Goal: Navigation & Orientation: Understand site structure

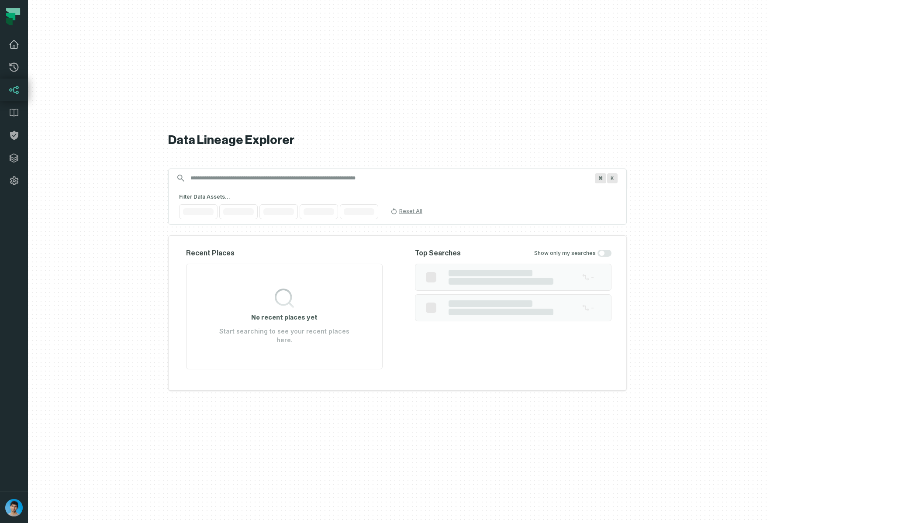
click at [12, 51] on link "Dashboard" at bounding box center [14, 44] width 28 height 23
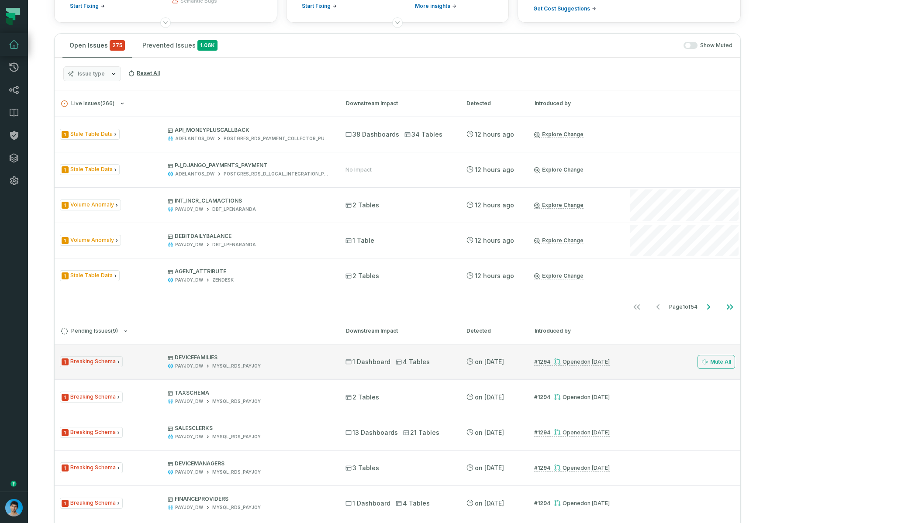
scroll to position [109, 0]
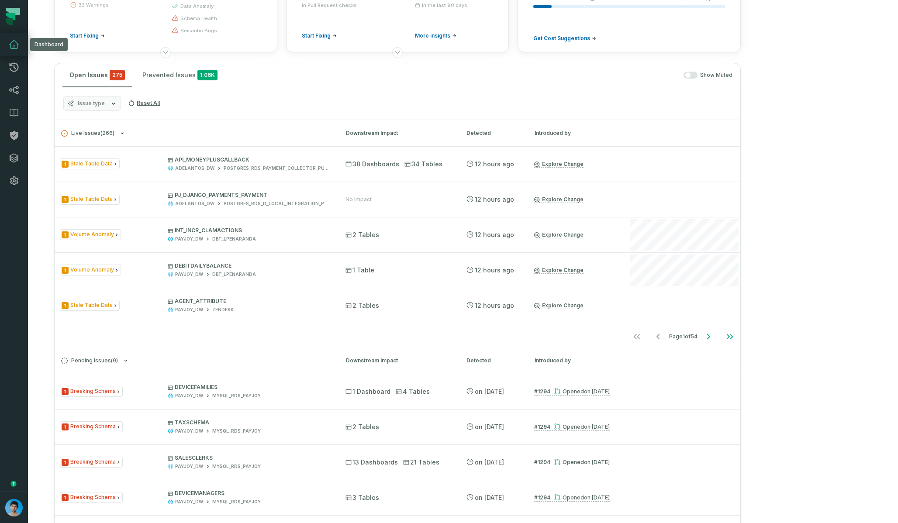
click at [106, 104] on button "Issue type" at bounding box center [92, 103] width 58 height 15
click at [265, 106] on div "Issue type Reset All" at bounding box center [398, 103] width 686 height 33
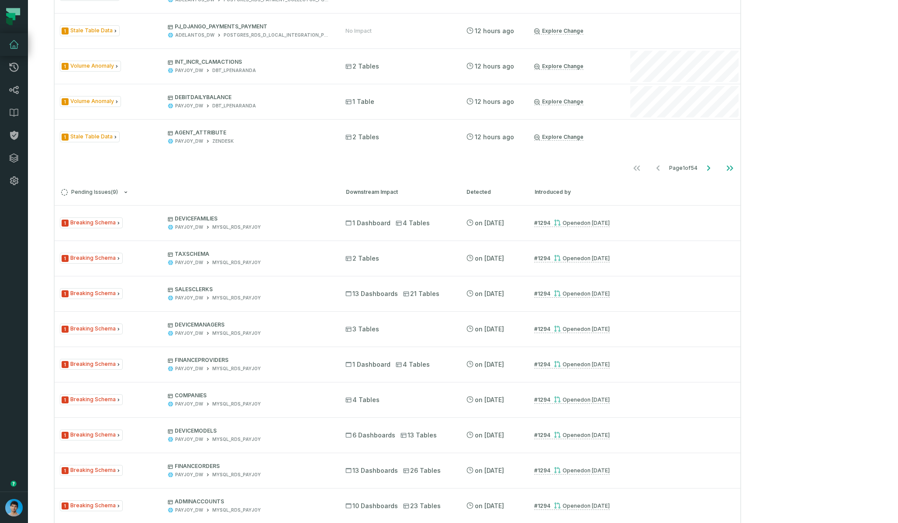
scroll to position [0, 0]
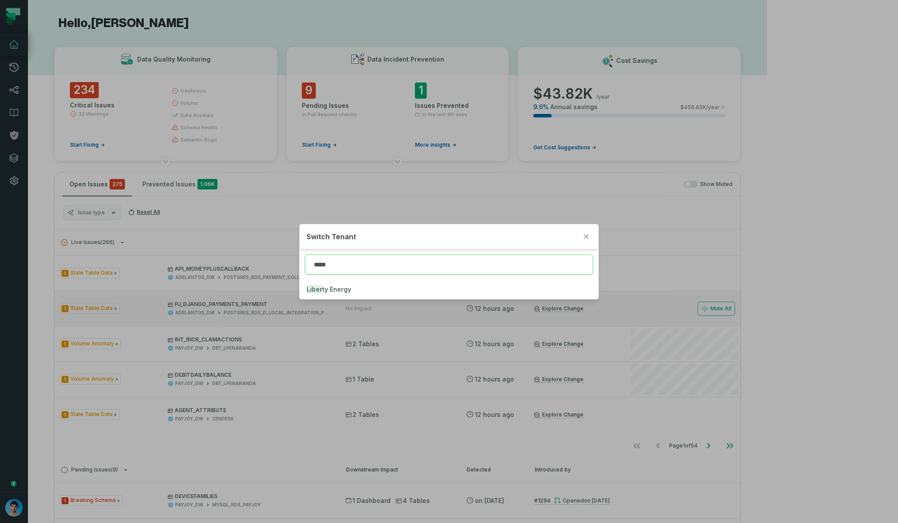
type input "*****"
click button "Liber ty Energy" at bounding box center [449, 289] width 298 height 19
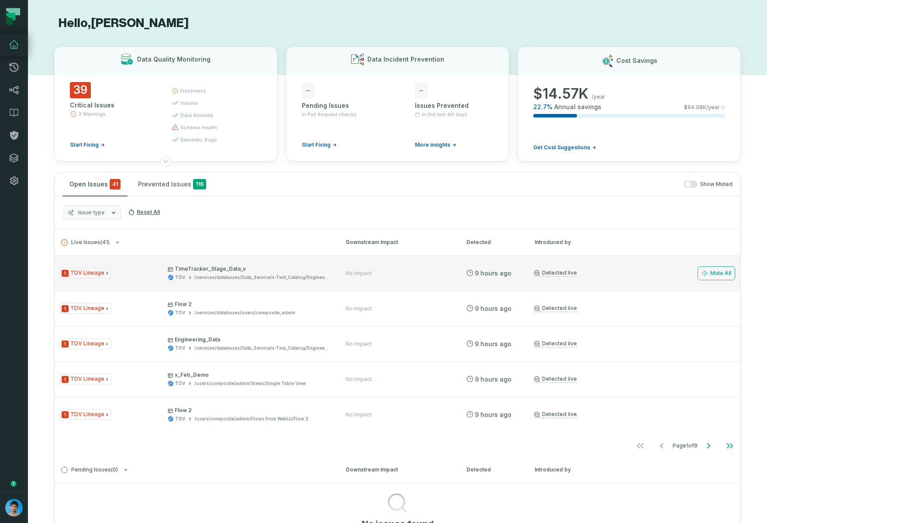
click at [164, 277] on div "1 TDV Lineage TimeTracker_Stage_Data_v TDV /services/databases/Data_Service/x-T…" at bounding box center [195, 273] width 270 height 15
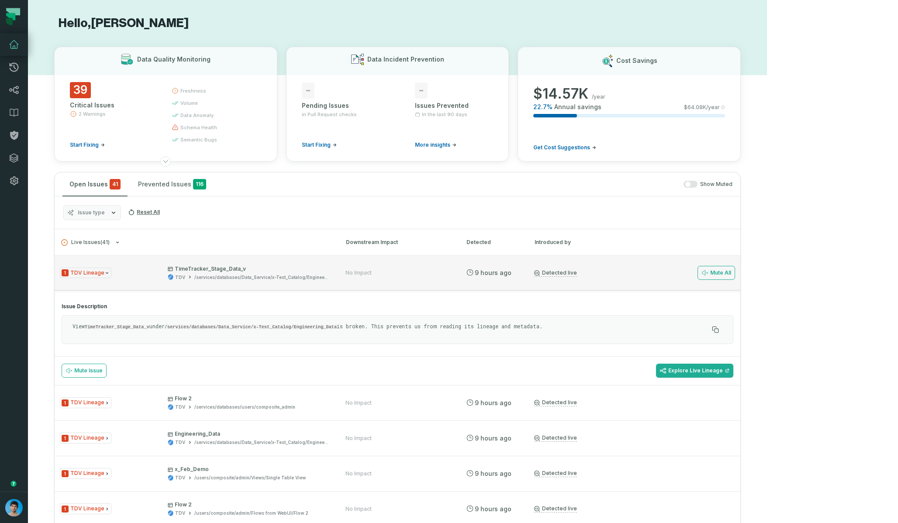
click at [156, 277] on div "1 TDV Lineage TimeTracker_Stage_Data_v TDV /services/databases/Data_Service/x-T…" at bounding box center [195, 273] width 270 height 15
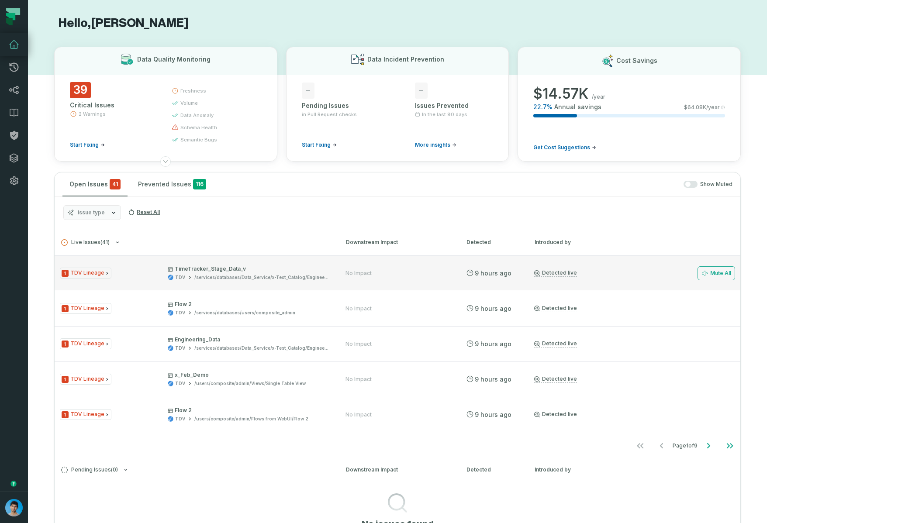
click at [148, 264] on div "1 TDV Lineage TimeTracker_Stage_Data_v TDV /services/databases/Data_Service/x-T…" at bounding box center [398, 273] width 686 height 35
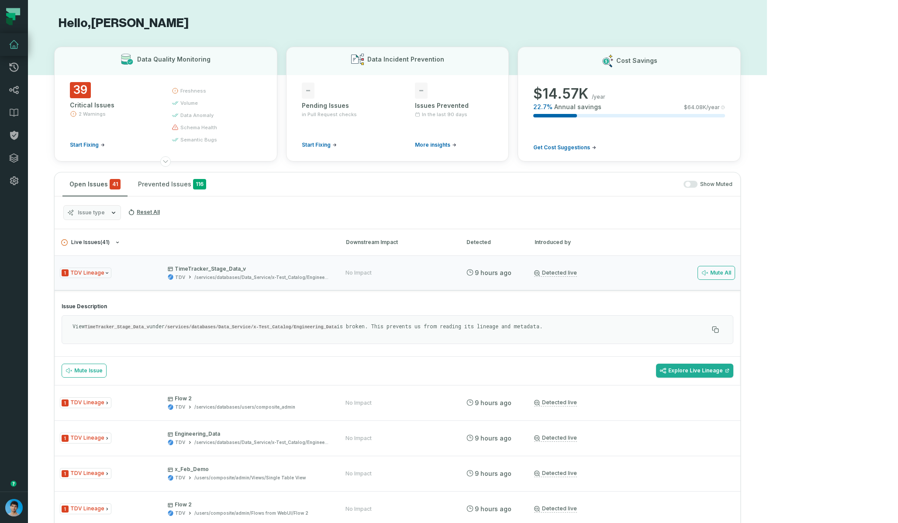
click at [330, 242] on button "Live Issues ( 41 )" at bounding box center [195, 242] width 269 height 7
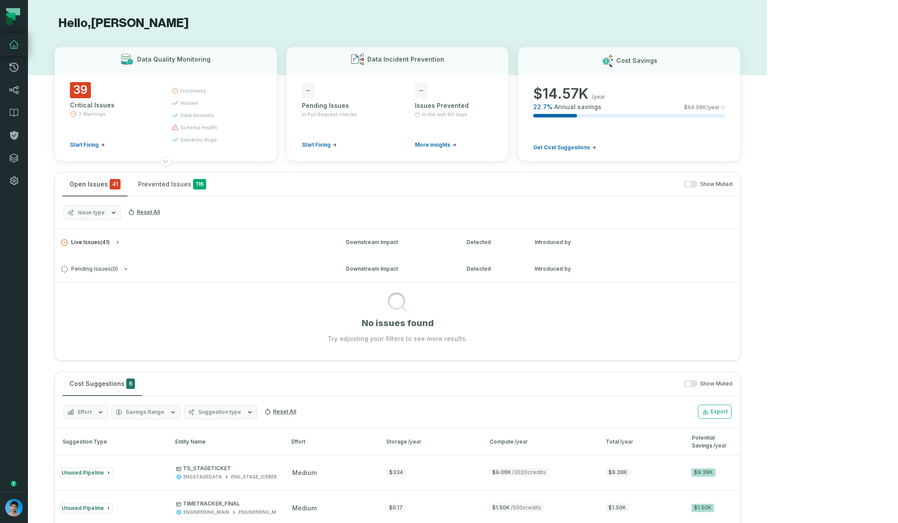
click at [330, 243] on button "Live Issues ( 41 )" at bounding box center [195, 242] width 269 height 7
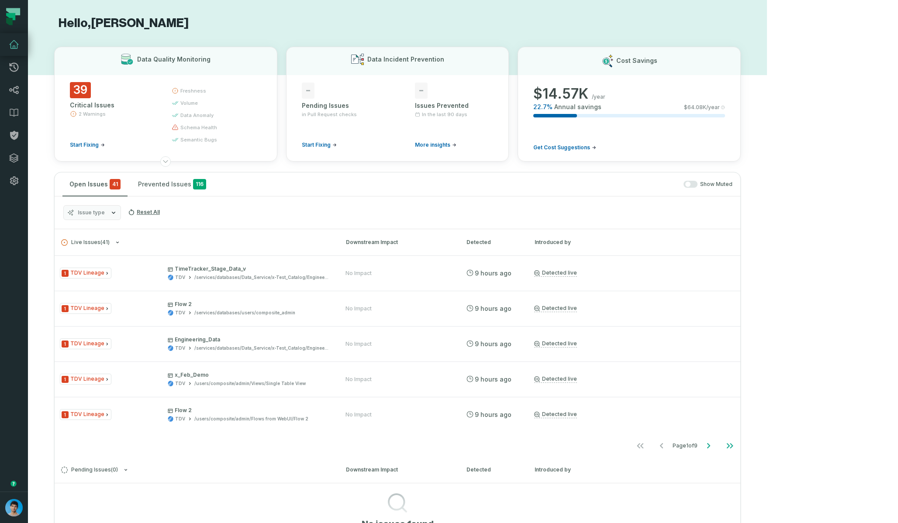
click at [108, 217] on button "Issue type" at bounding box center [92, 212] width 58 height 15
click at [209, 198] on div "Issue type Reset All" at bounding box center [398, 213] width 686 height 33
click at [152, 185] on button "Prevented Issues 116" at bounding box center [172, 185] width 82 height 24
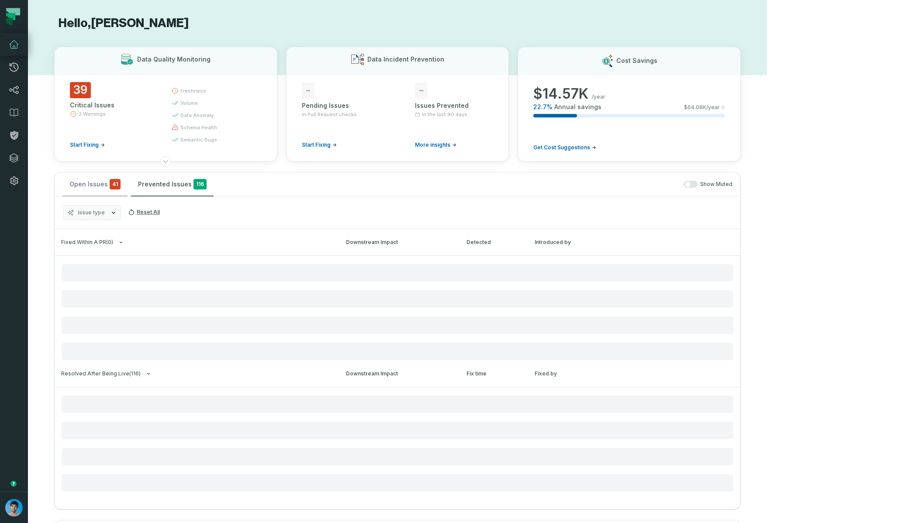
click at [96, 185] on button "Open Issues 41" at bounding box center [94, 185] width 65 height 24
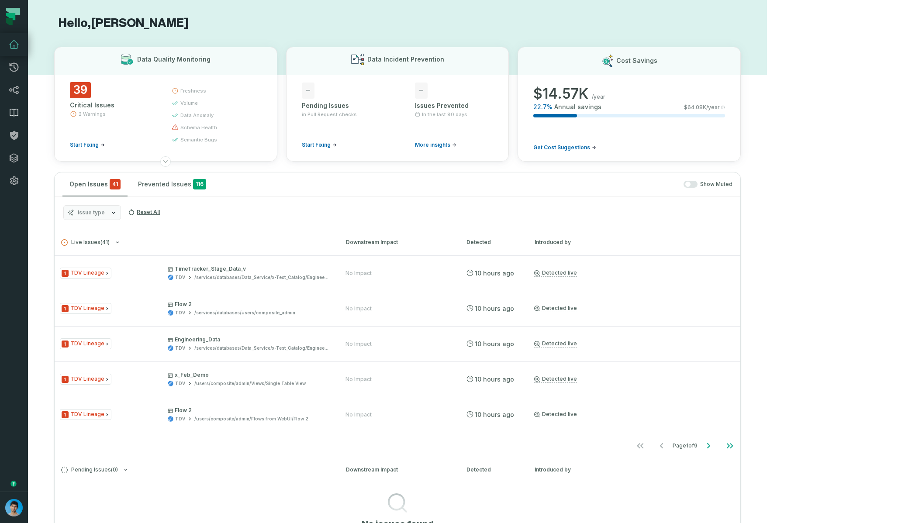
click at [14, 112] on icon at bounding box center [14, 112] width 8 height 7
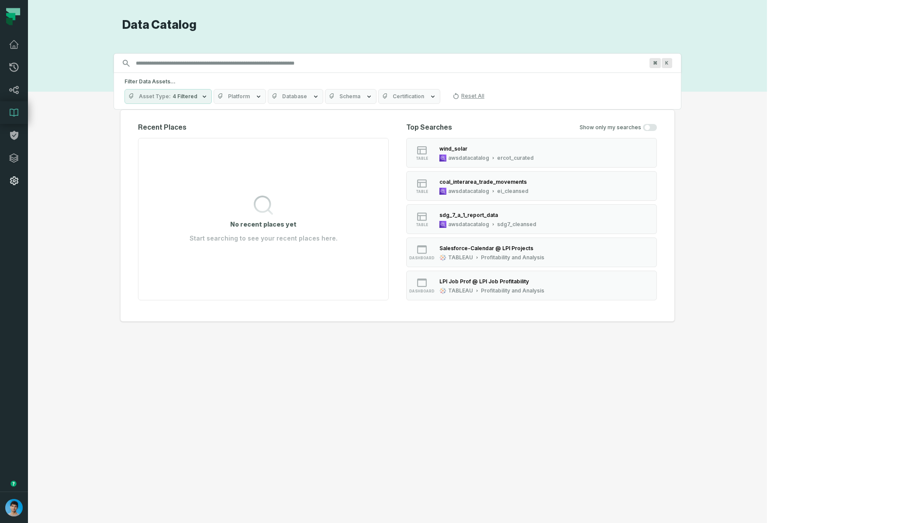
click at [14, 181] on icon at bounding box center [14, 181] width 8 height 9
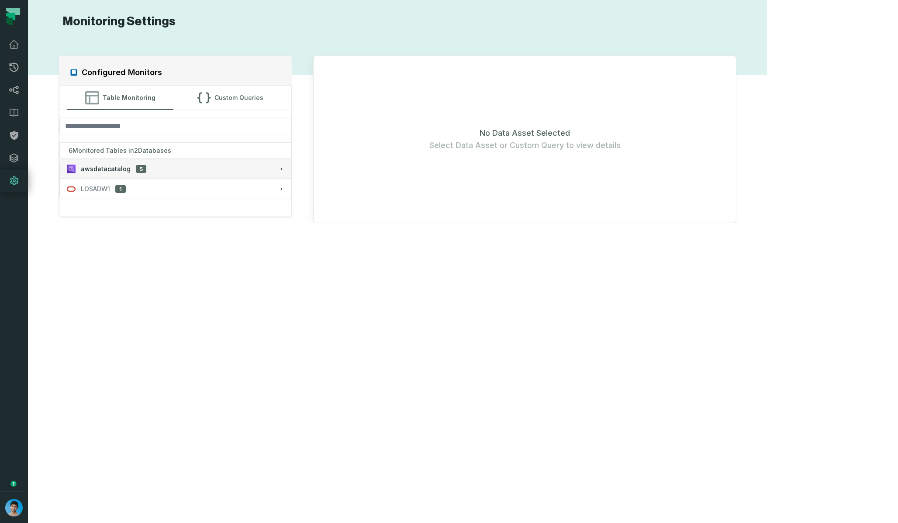
click at [159, 172] on div "awsdatacatalog 5" at bounding box center [175, 169] width 217 height 9
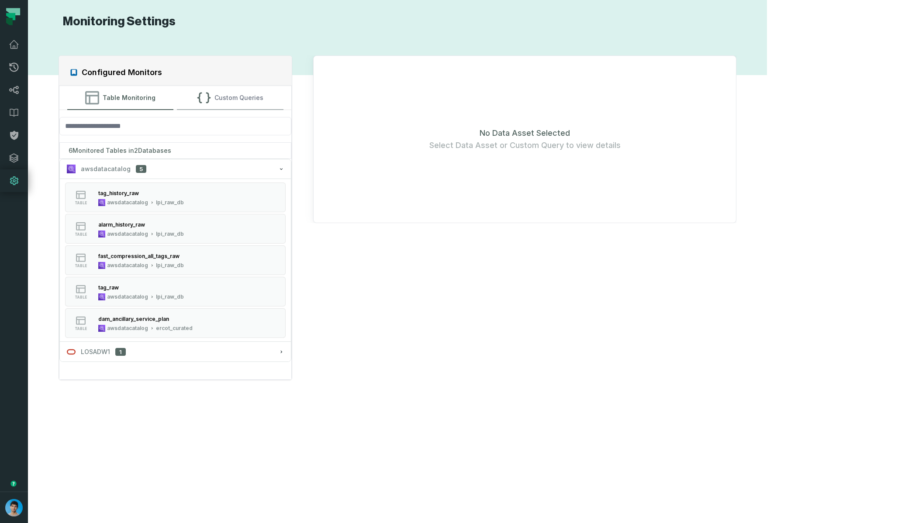
click at [232, 95] on button "Custom Queries" at bounding box center [230, 98] width 107 height 24
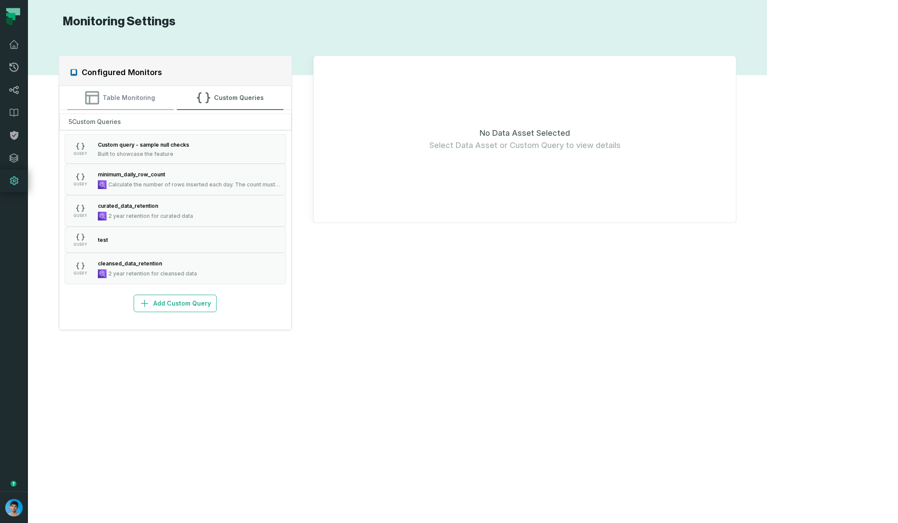
click at [152, 103] on button "Table Monitoring" at bounding box center [120, 98] width 107 height 24
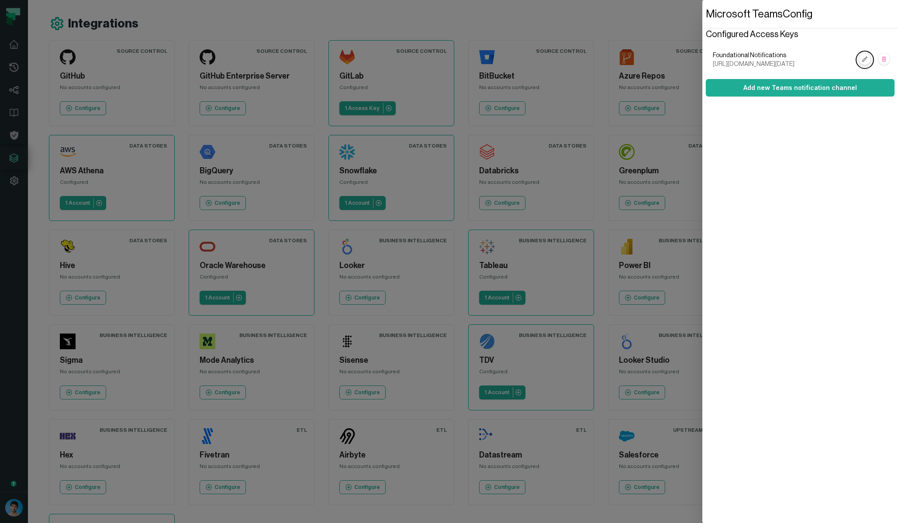
click at [864, 65] on rect "button" at bounding box center [864, 59] width 11 height 11
